Goal: Navigation & Orientation: Find specific page/section

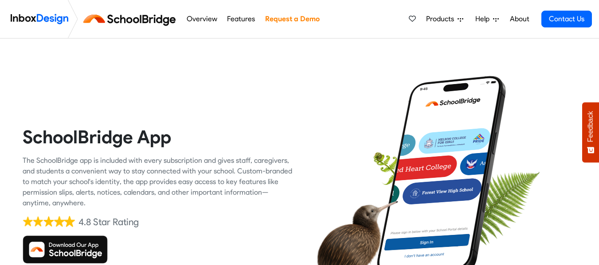
click at [143, 15] on img at bounding box center [132, 18] width 100 height 21
